Goal: Information Seeking & Learning: Learn about a topic

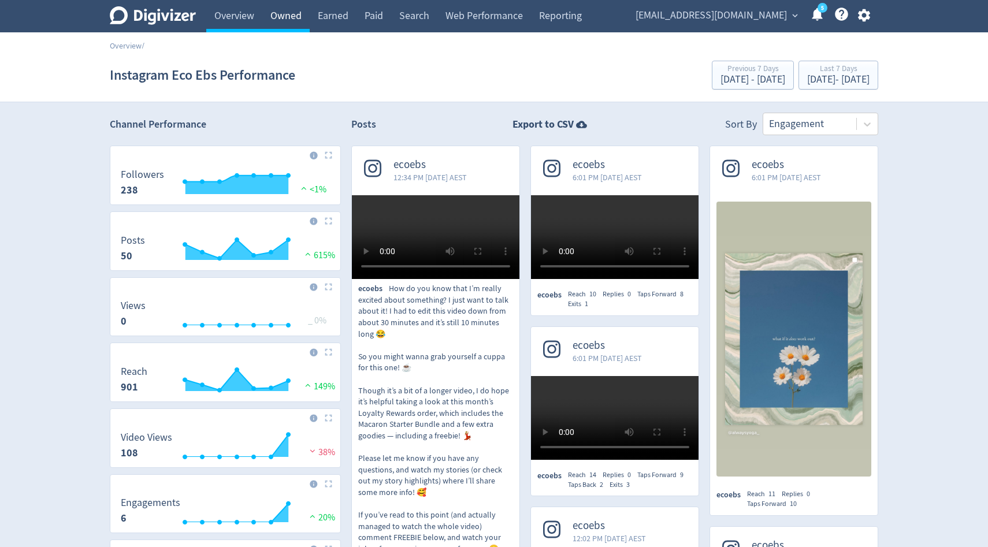
click at [274, 17] on link "Owned" at bounding box center [285, 16] width 47 height 32
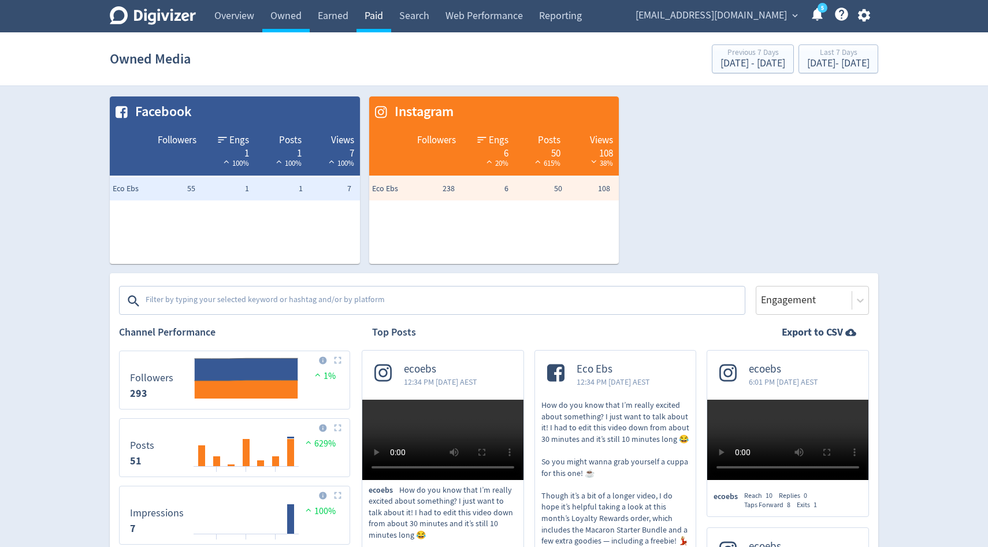
click at [387, 27] on link "Paid" at bounding box center [373, 16] width 35 height 32
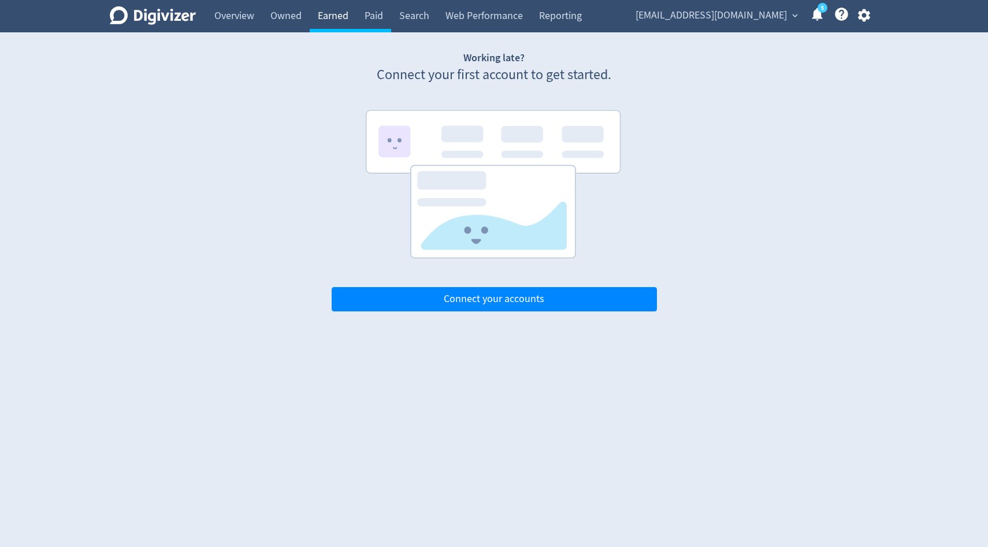
click at [324, 27] on link "Earned" at bounding box center [333, 16] width 47 height 32
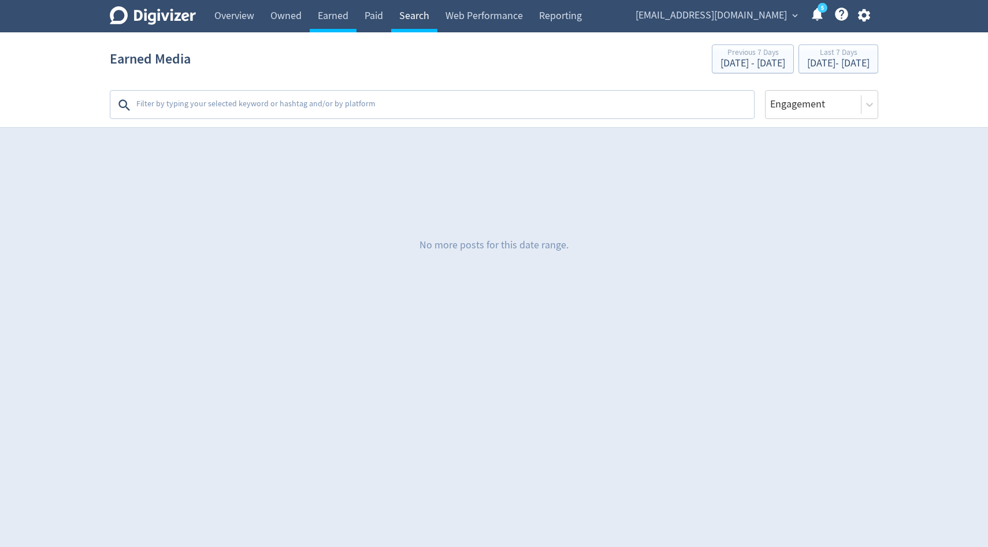
click at [427, 20] on link "Search" at bounding box center [414, 16] width 46 height 32
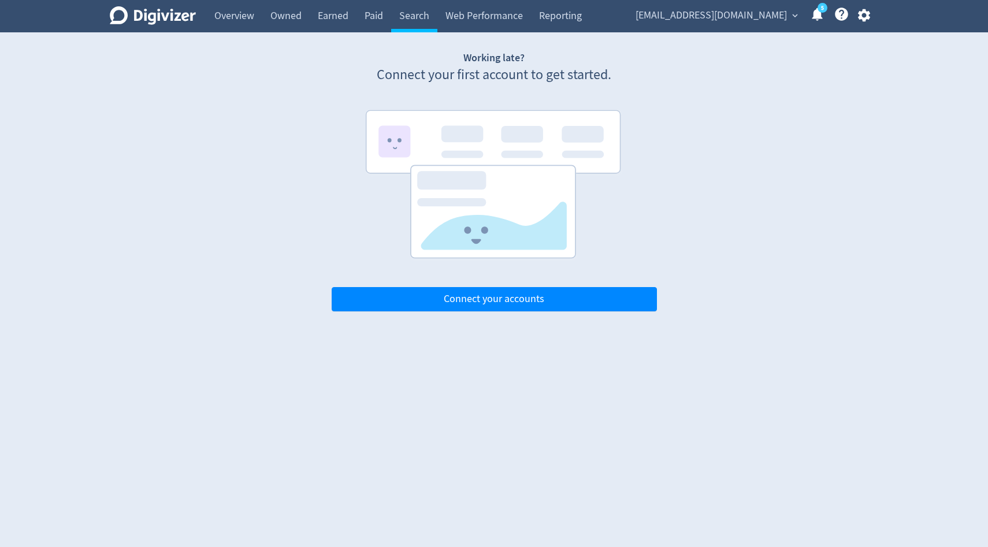
click at [200, 11] on div "Overview" at bounding box center [229, 16] width 66 height 32
click at [226, 17] on link "Overview" at bounding box center [234, 16] width 56 height 32
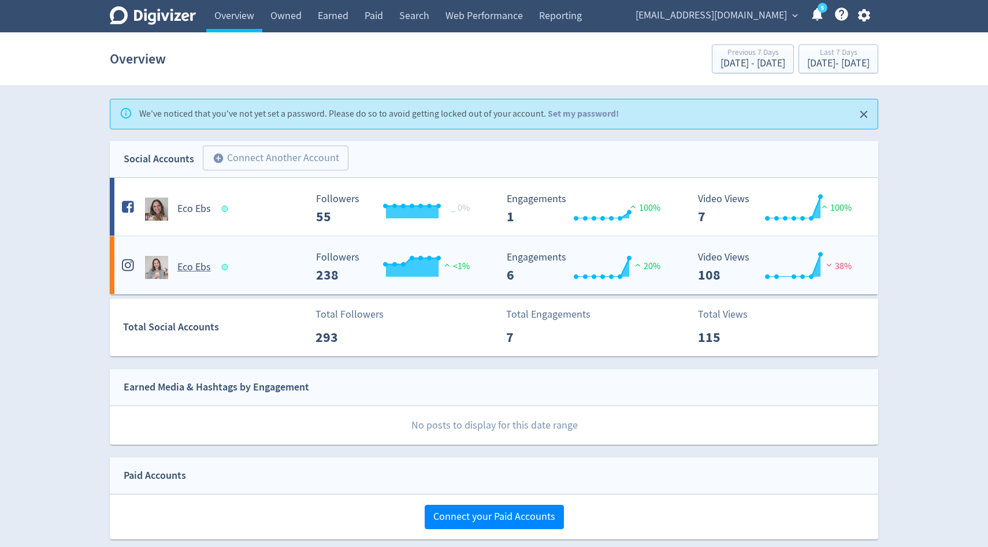
click at [189, 268] on h5 "Eco Ebs" at bounding box center [194, 268] width 34 height 14
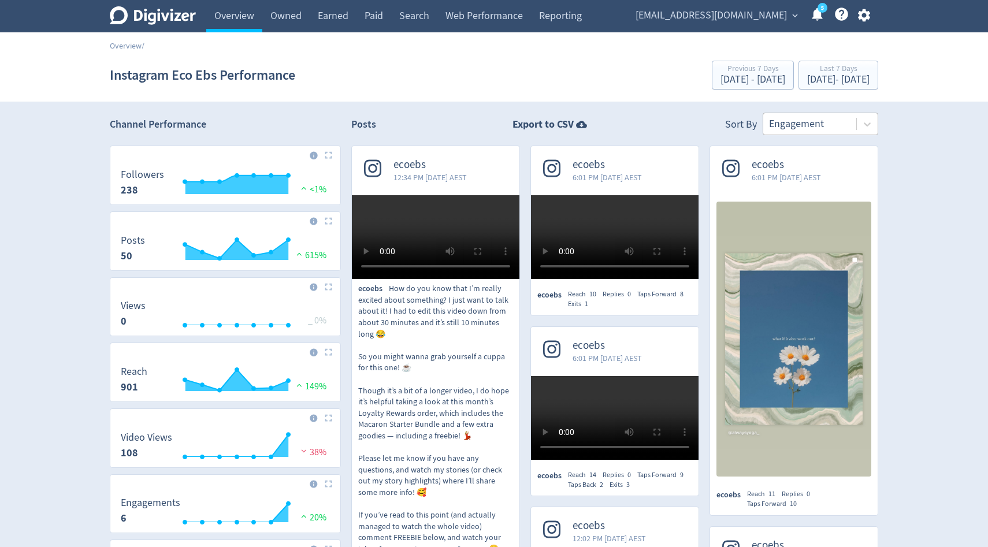
click at [812, 118] on div at bounding box center [809, 124] width 81 height 17
click at [811, 124] on div at bounding box center [809, 124] width 81 height 17
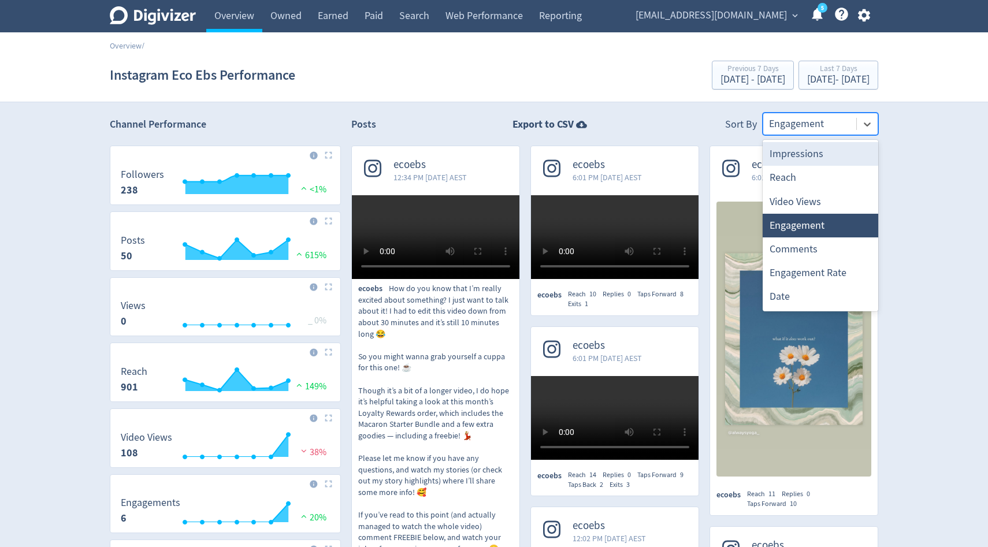
click at [811, 125] on div at bounding box center [809, 124] width 81 height 17
click at [801, 177] on div "Reach" at bounding box center [821, 178] width 116 height 24
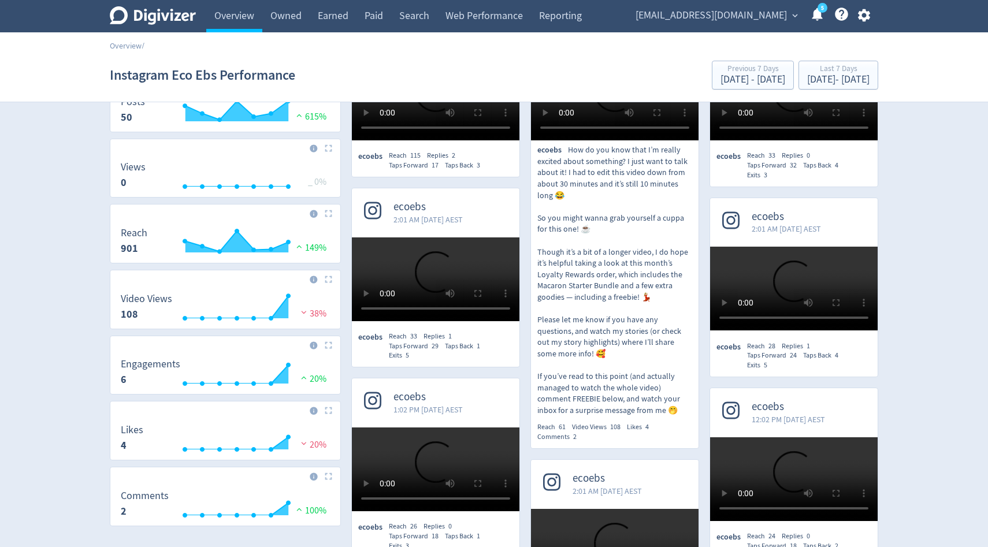
scroll to position [139, 0]
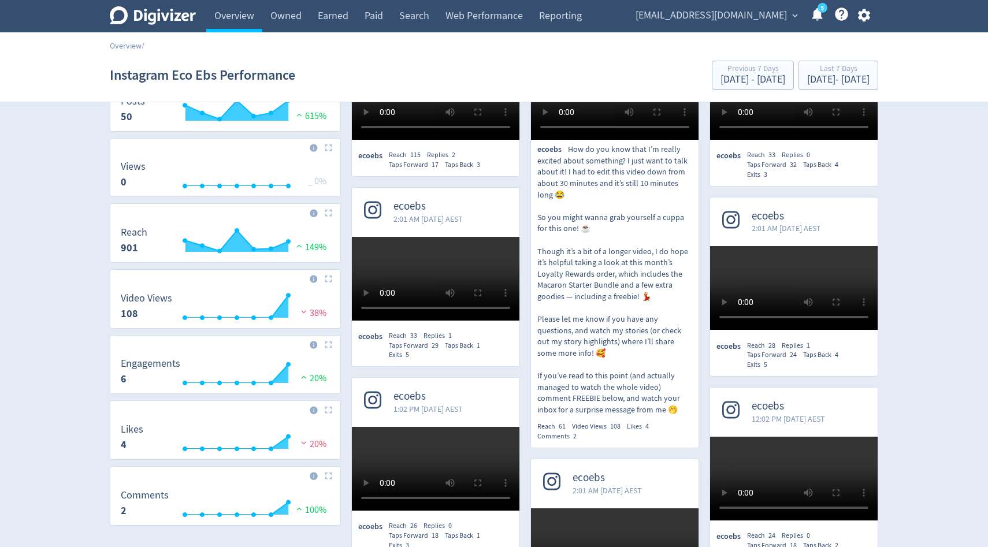
click at [432, 170] on div "Taps Forward 17" at bounding box center [417, 165] width 56 height 10
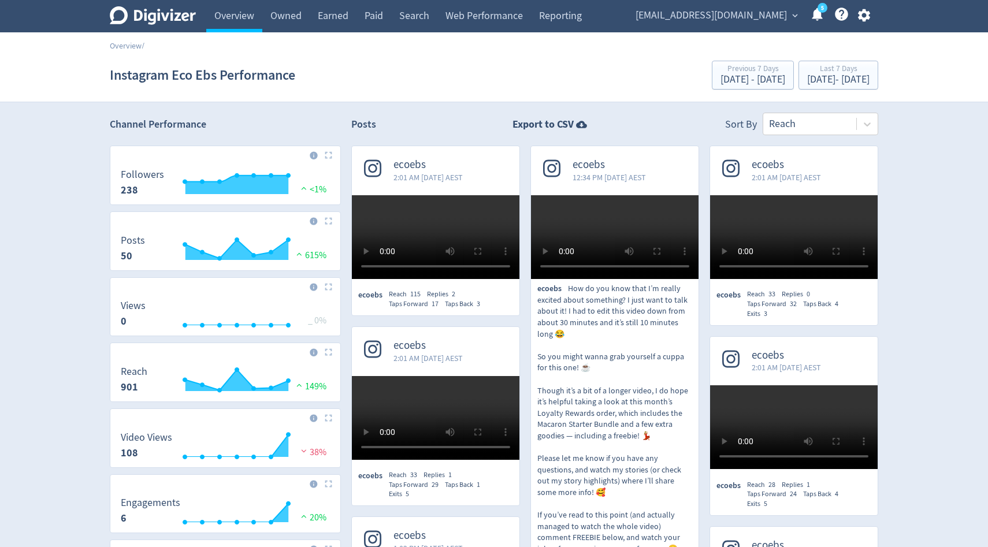
click at [810, 10] on icon at bounding box center [817, 14] width 16 height 16
click at [124, 37] on div "Overview /" at bounding box center [494, 40] width 988 height 16
click at [143, 24] on icon "Digivizer Logo" at bounding box center [153, 15] width 86 height 18
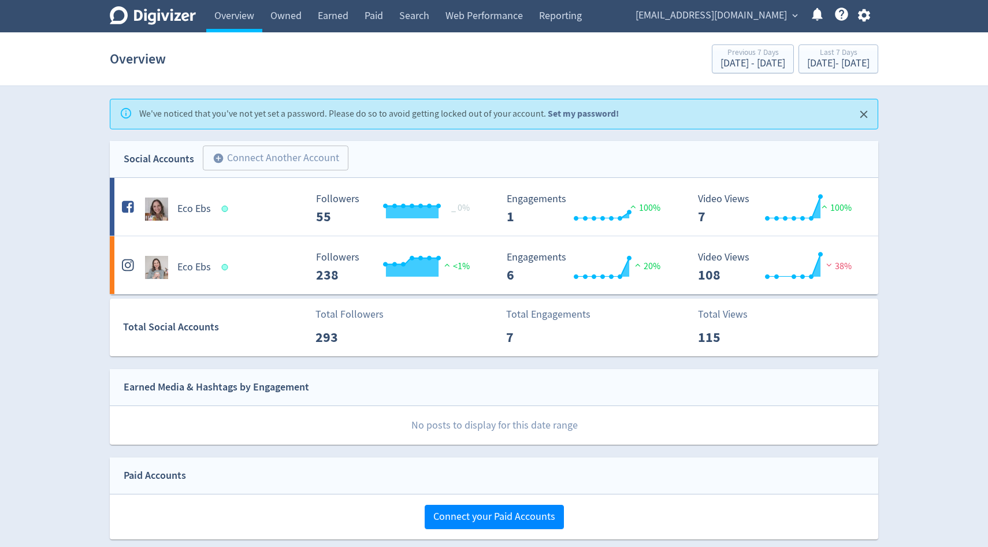
click at [600, 117] on link "Set my password!" at bounding box center [583, 113] width 71 height 12
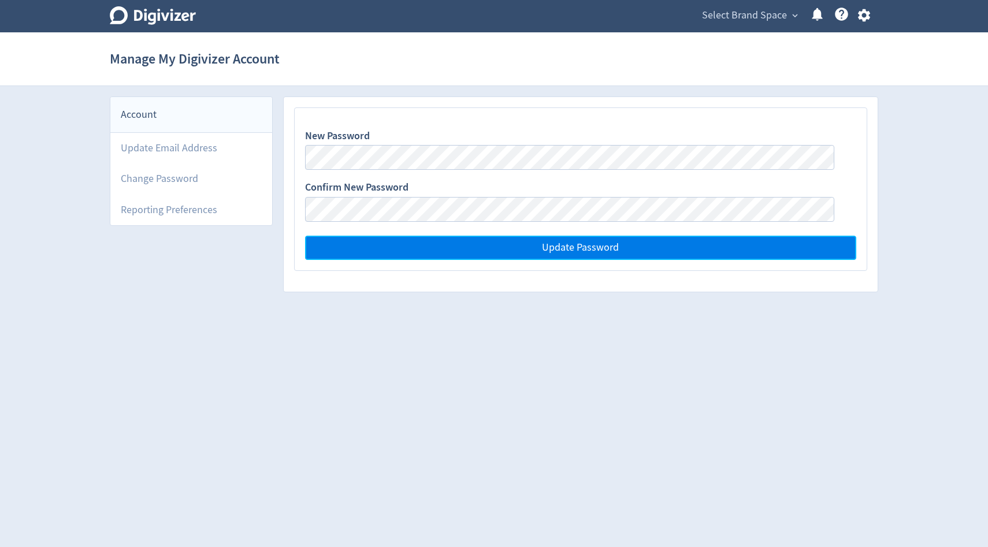
click at [551, 259] on button "Update Password" at bounding box center [580, 248] width 551 height 24
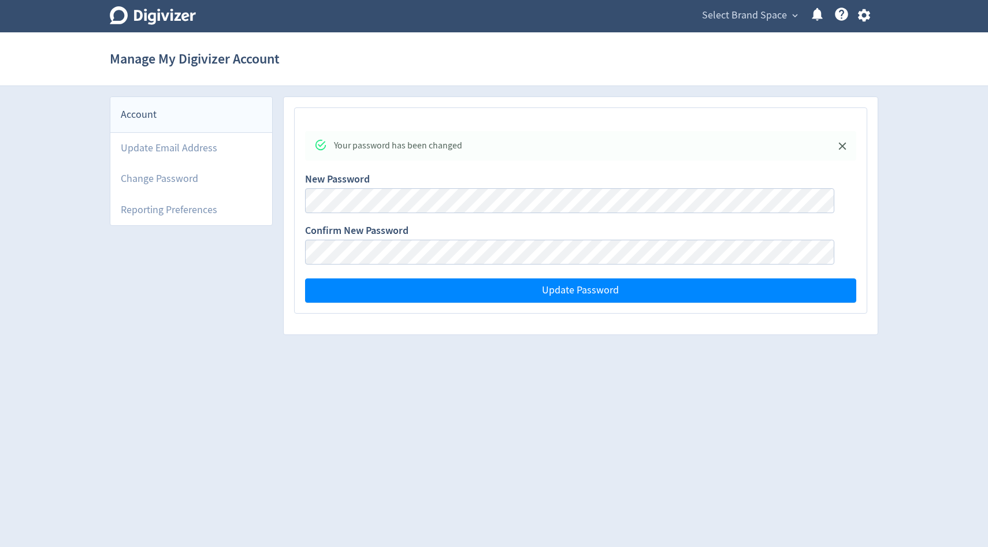
click at [147, 9] on icon "Digivizer Logo" at bounding box center [153, 15] width 86 height 18
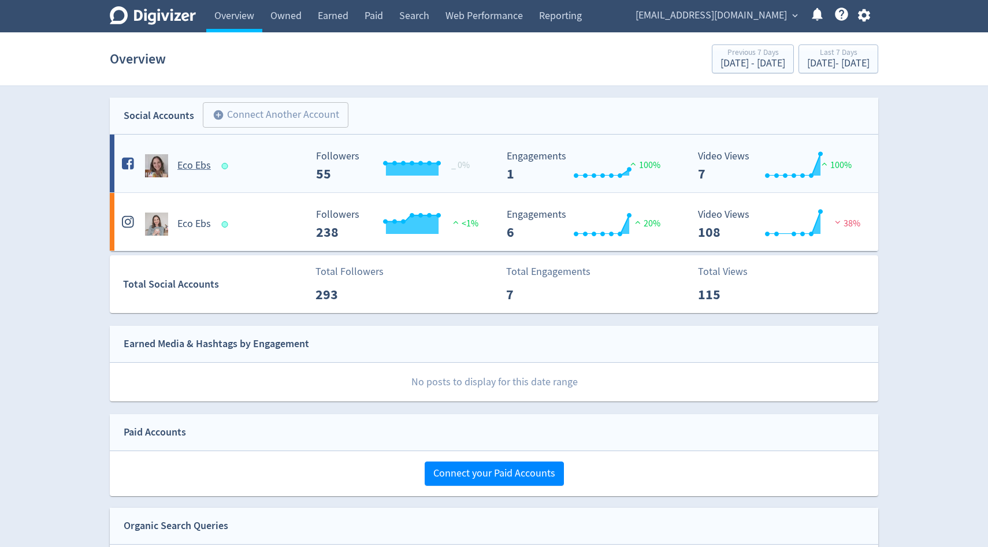
click at [185, 165] on h5 "Eco Ebs" at bounding box center [194, 166] width 34 height 14
